Goal: Information Seeking & Learning: Learn about a topic

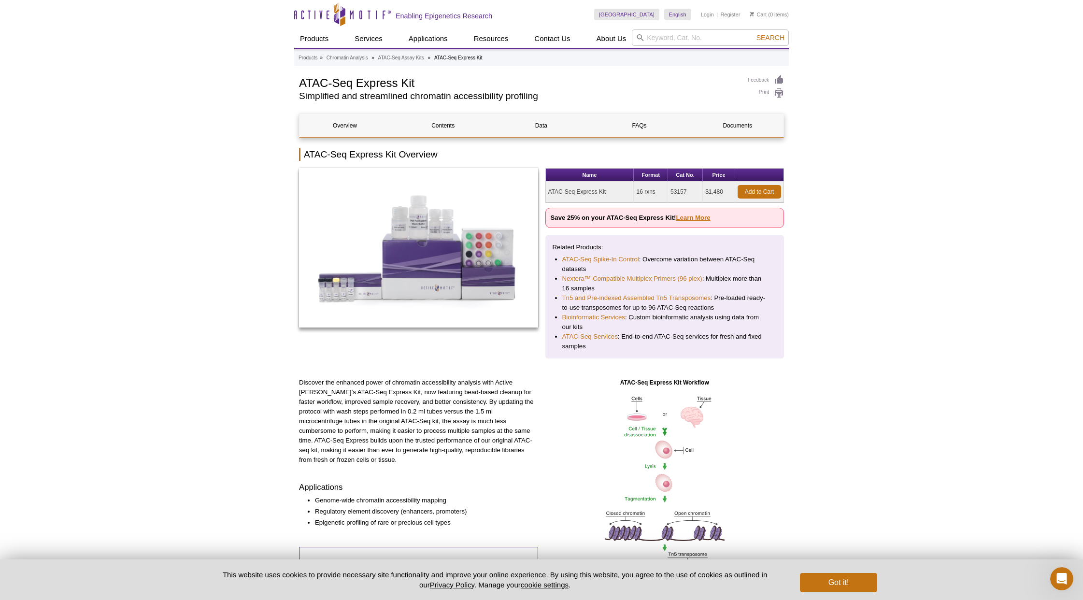
click at [700, 219] on link "Learn More" at bounding box center [693, 217] width 34 height 7
click at [389, 59] on link "ATAC-Seq Assay Kits" at bounding box center [401, 58] width 46 height 9
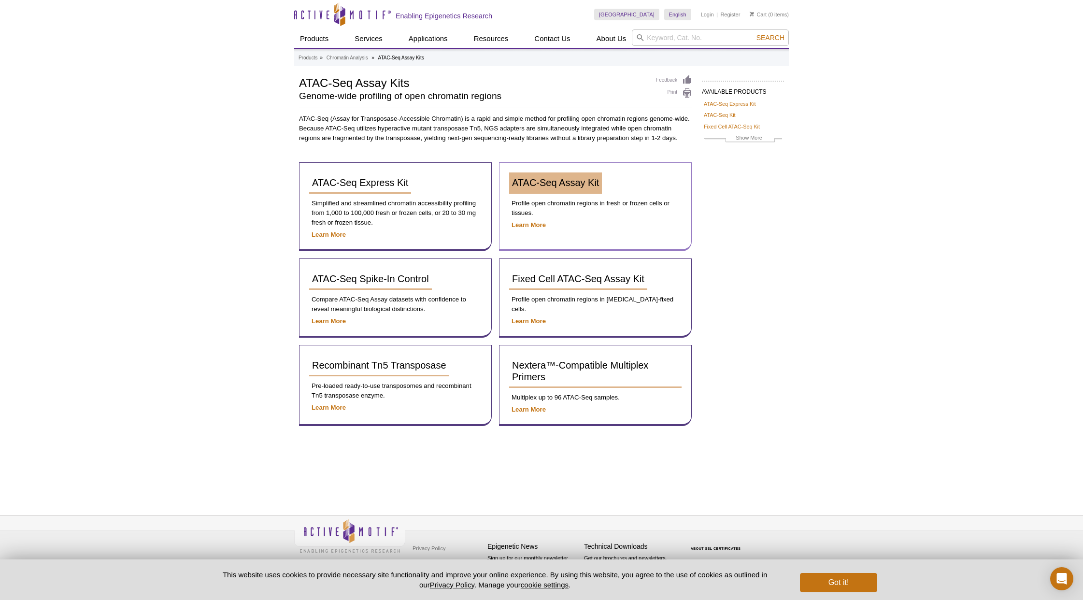
click at [578, 182] on span "ATAC-Seq Assay Kit" at bounding box center [555, 182] width 87 height 11
